Goal: Task Accomplishment & Management: Use online tool/utility

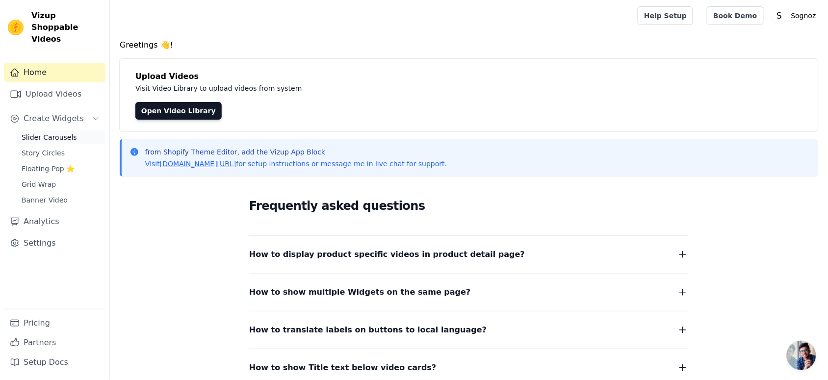
click at [44, 133] on span "Slider Carousels" at bounding box center [49, 138] width 55 height 10
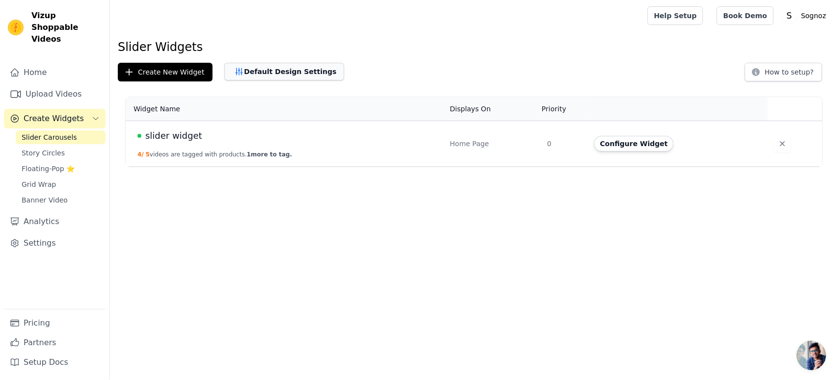
click at [285, 71] on button "Default Design Settings" at bounding box center [284, 72] width 120 height 18
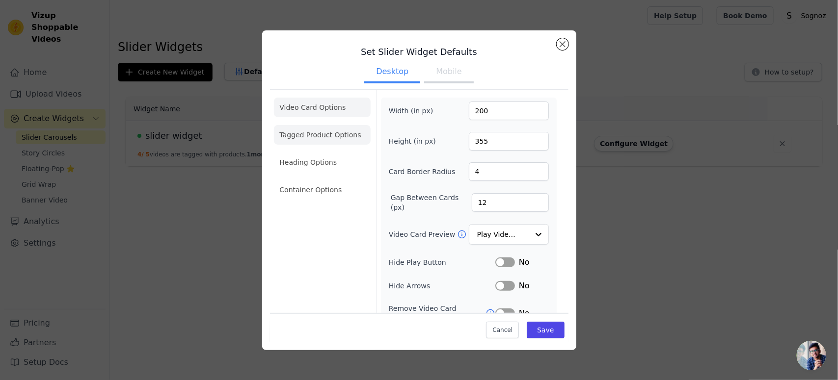
click at [327, 141] on li "Tagged Product Options" at bounding box center [322, 135] width 97 height 20
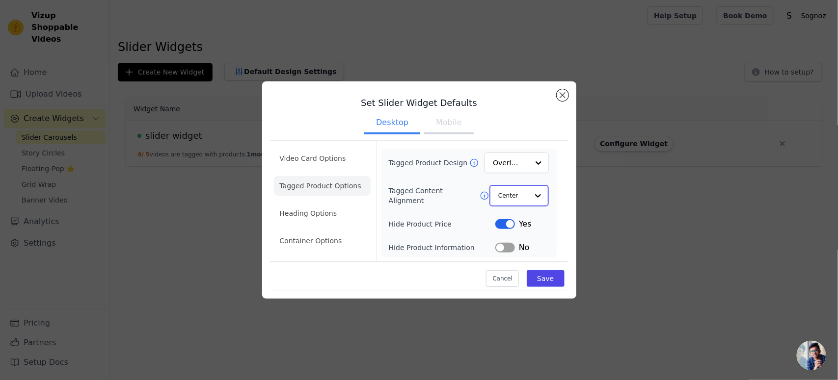
click at [528, 199] on input "Tagged Content Alignment" at bounding box center [512, 196] width 29 height 20
click at [318, 212] on li "Heading Options" at bounding box center [322, 214] width 97 height 20
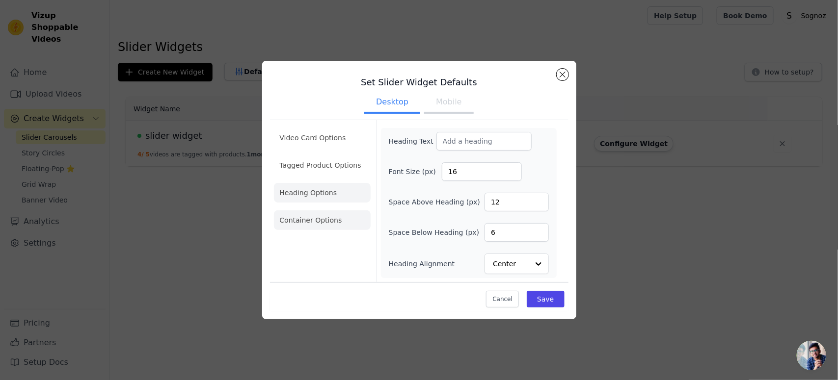
click at [313, 221] on li "Container Options" at bounding box center [322, 221] width 97 height 20
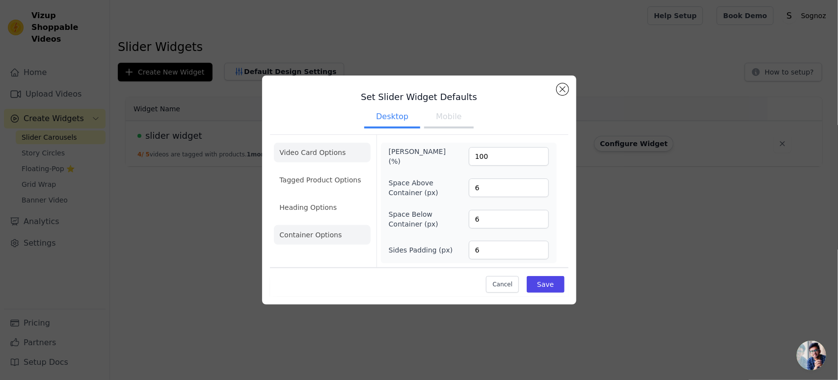
click at [302, 155] on li "Video Card Options" at bounding box center [322, 153] width 97 height 20
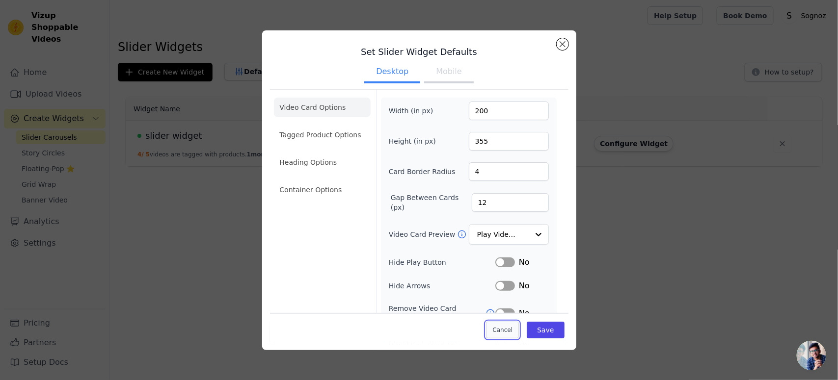
click at [493, 330] on button "Cancel" at bounding box center [502, 330] width 33 height 17
